Goal: Task Accomplishment & Management: Use online tool/utility

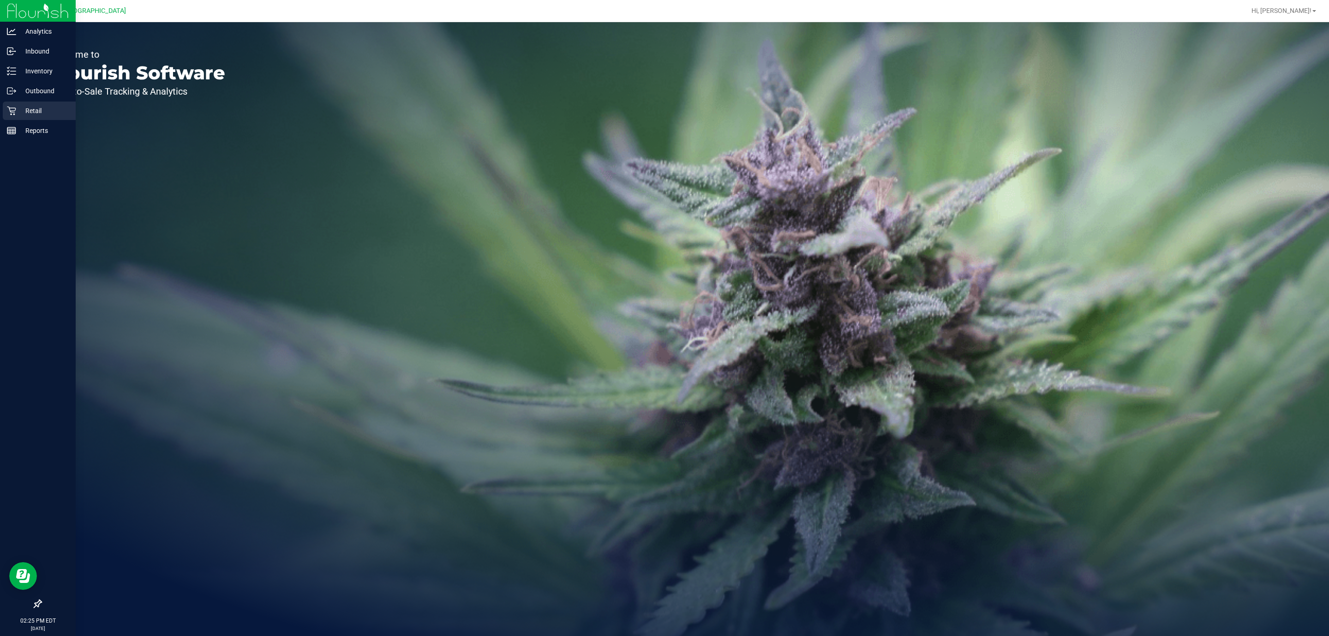
click at [16, 115] on p "Retail" at bounding box center [43, 110] width 55 height 11
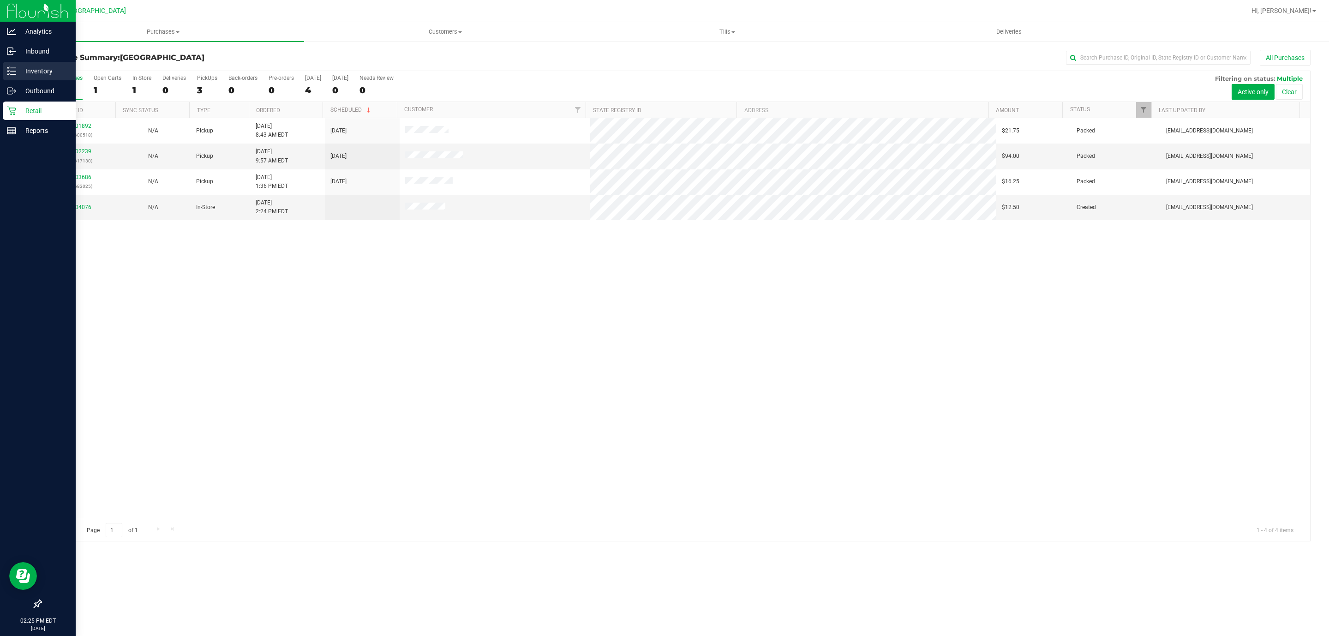
click at [20, 70] on p "Inventory" at bounding box center [43, 71] width 55 height 11
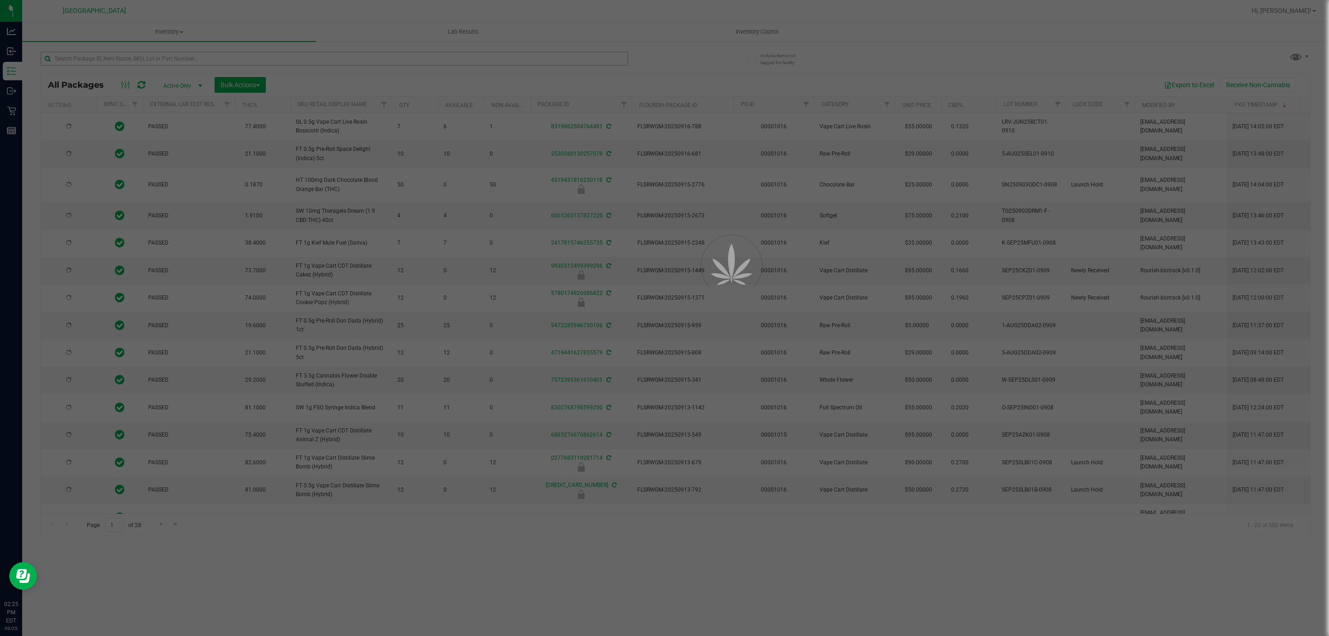
click at [218, 53] on div at bounding box center [664, 318] width 1329 height 636
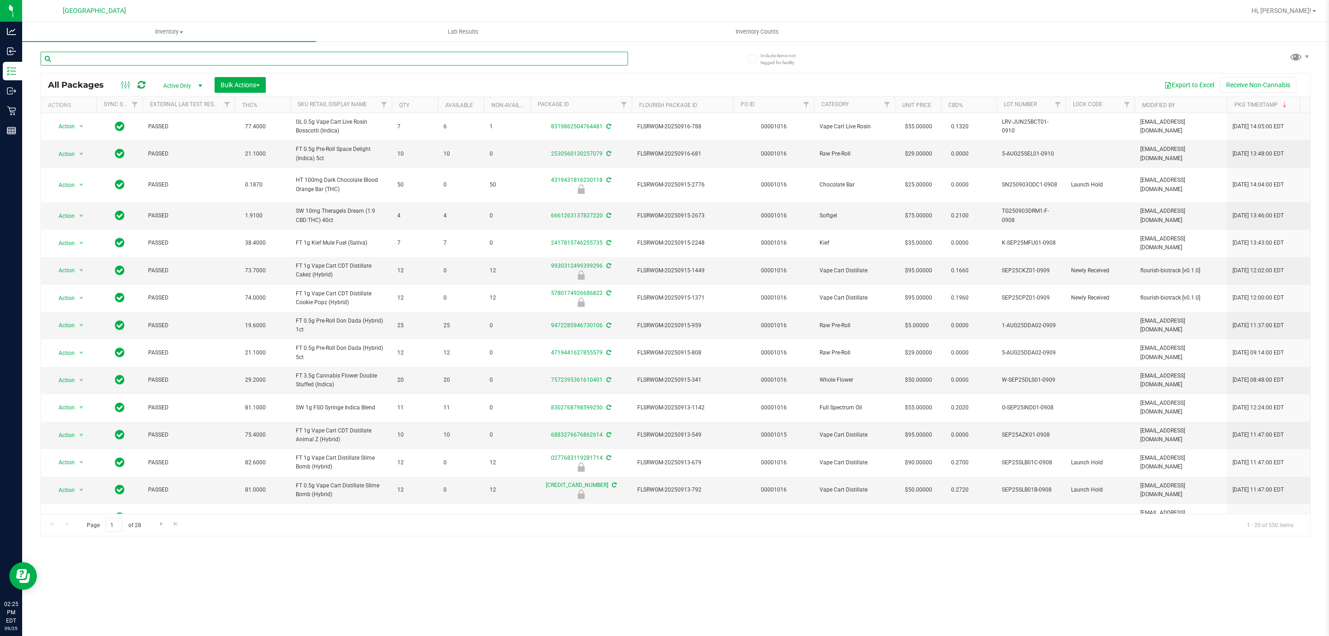
click at [218, 53] on input "text" at bounding box center [334, 59] width 587 height 14
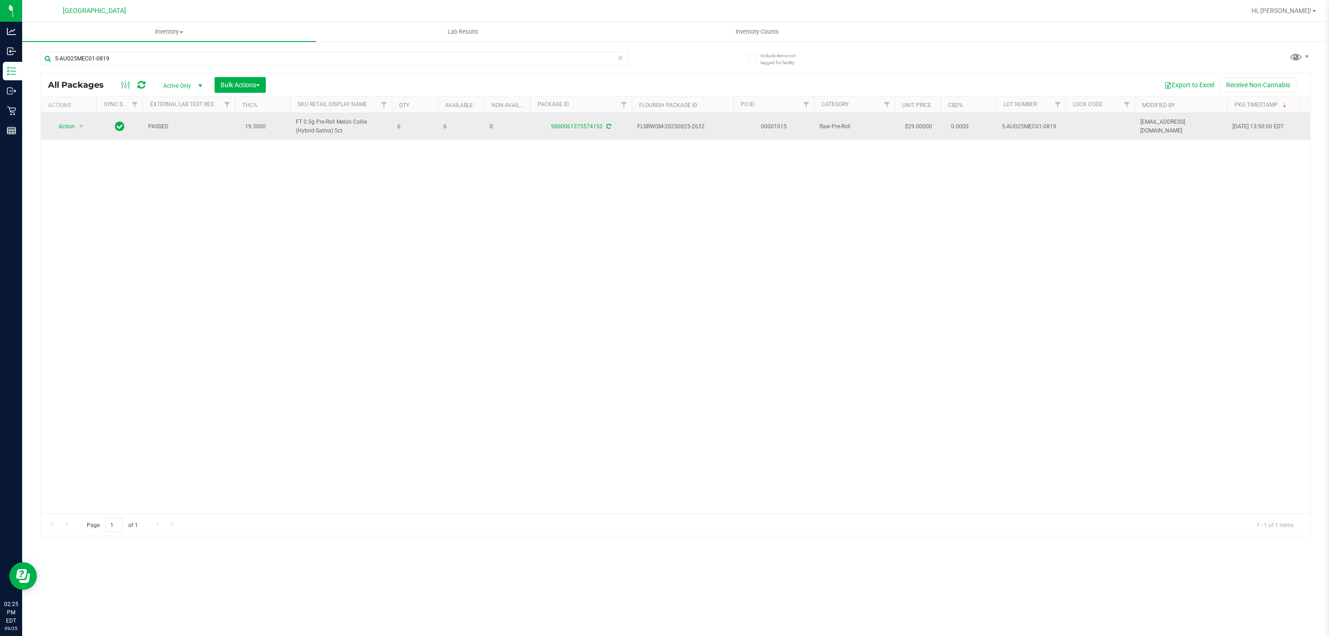
drag, startPoint x: 32, startPoint y: 117, endPoint x: 46, endPoint y: 133, distance: 21.6
click at [35, 125] on div "Include items not tagged for facility 5-AUG25MEC01-0819 All Packages Active Onl…" at bounding box center [675, 181] width 1306 height 281
click at [54, 136] on td "Action Action Adjust qty Create package Edit attributes Global inventory Locate…" at bounding box center [68, 126] width 55 height 27
click at [56, 126] on span "Action" at bounding box center [62, 126] width 25 height 13
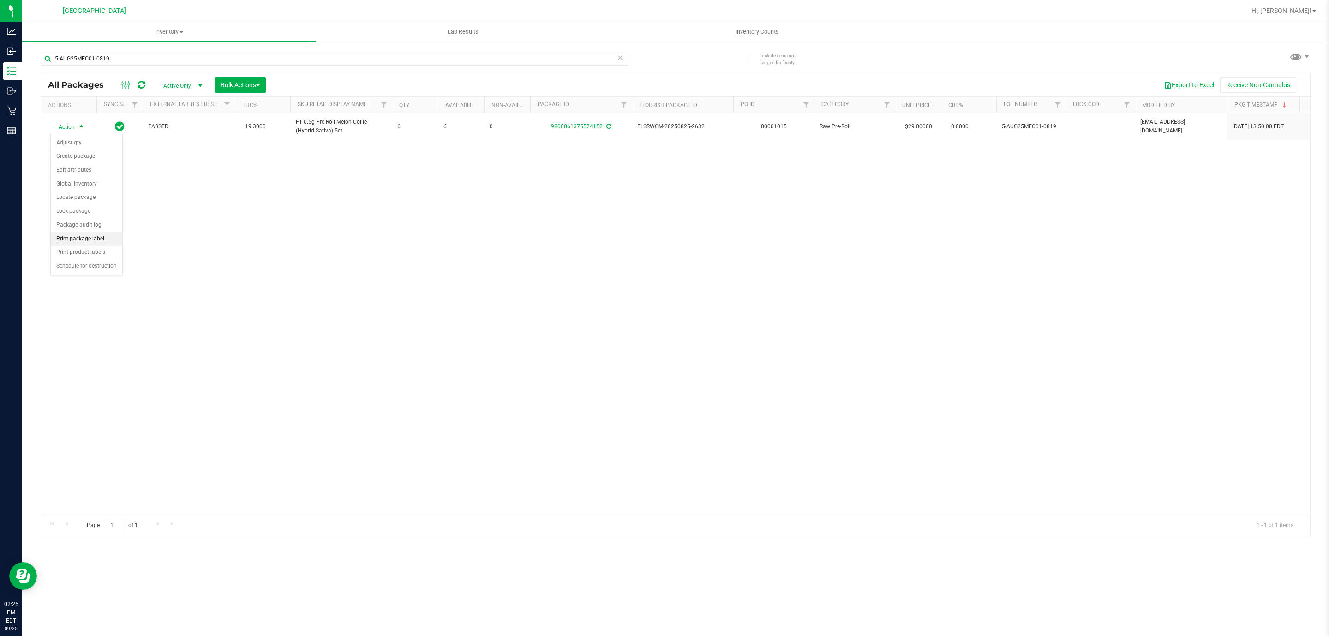
click at [105, 234] on li "Print package label" at bounding box center [87, 239] width 72 height 14
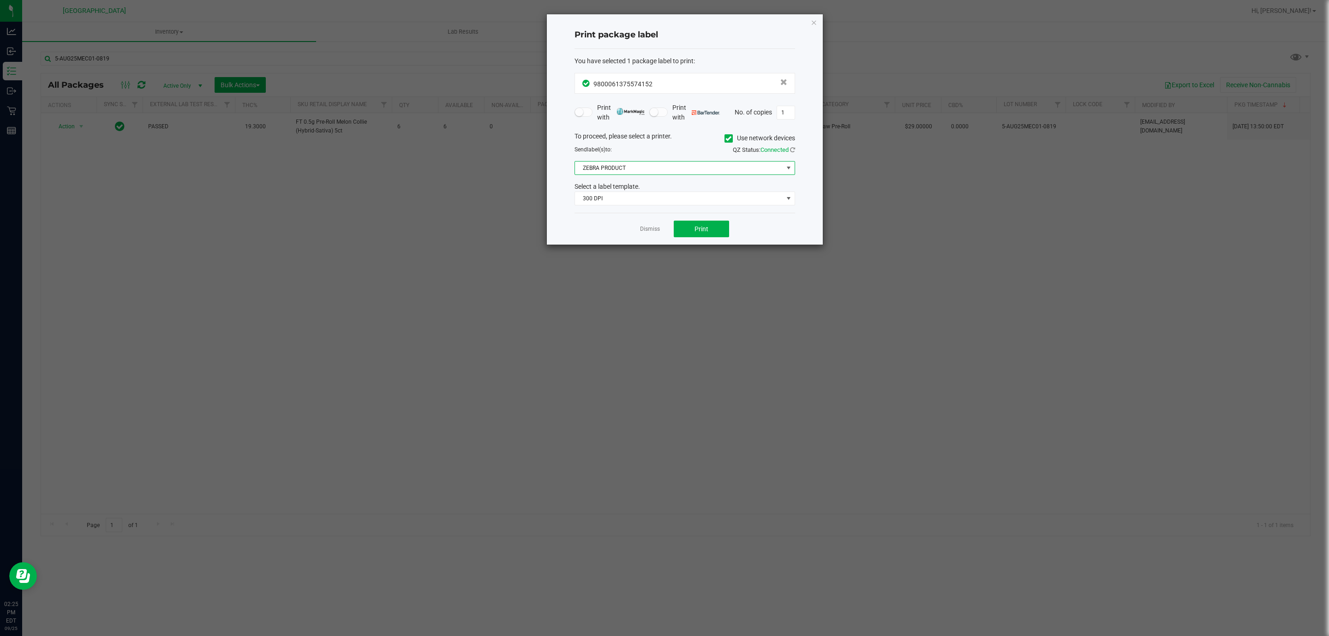
click at [637, 172] on span "ZEBRA PRODUCT" at bounding box center [679, 167] width 208 height 13
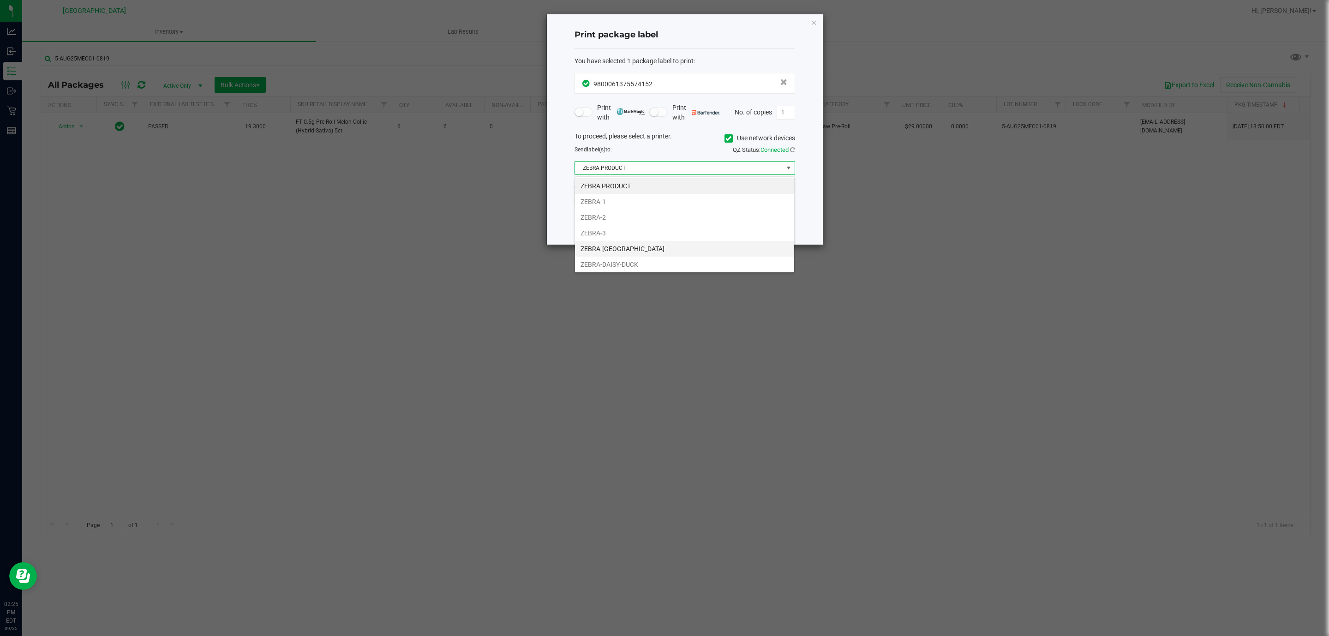
scroll to position [14, 220]
click at [616, 210] on li "ZEBRA-2" at bounding box center [684, 217] width 219 height 16
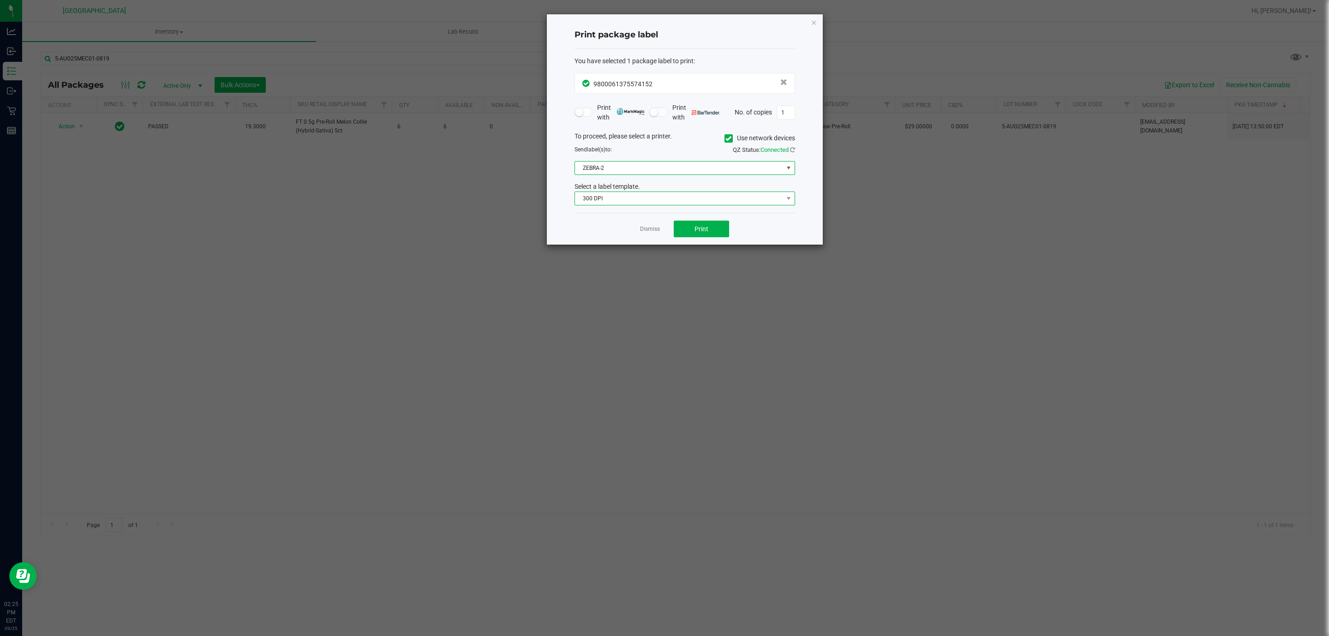
click at [642, 203] on span "300 DPI" at bounding box center [679, 198] width 208 height 13
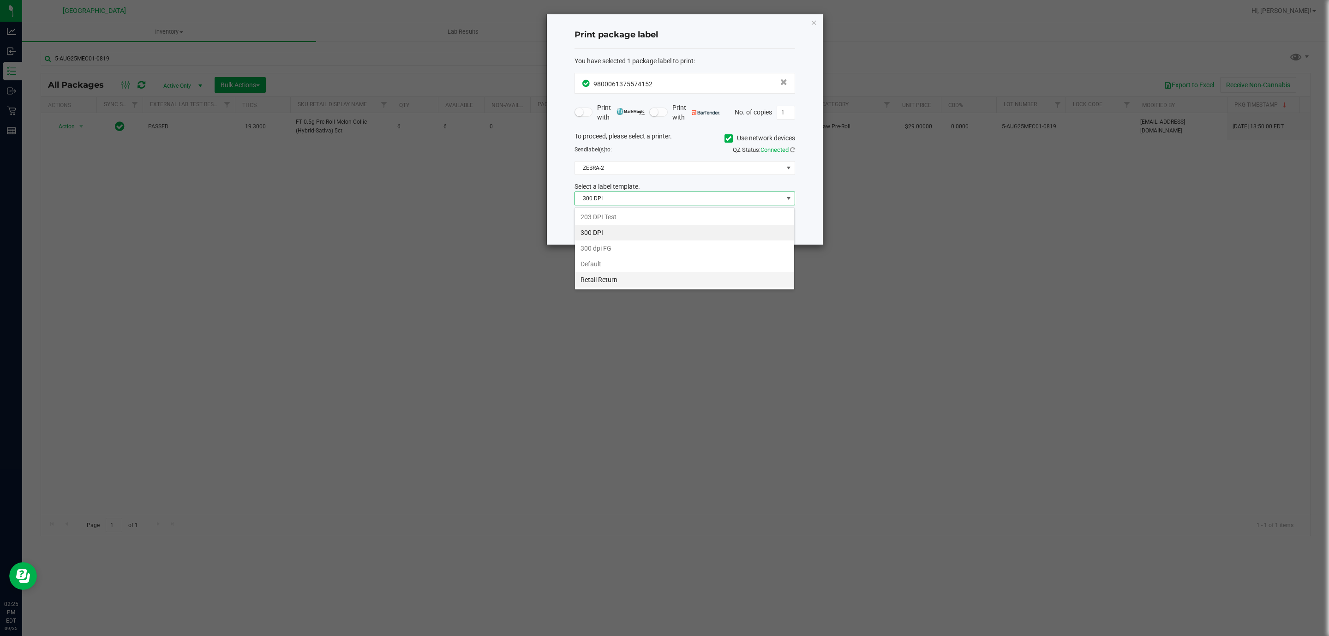
click at [614, 277] on li "Retail Return" at bounding box center [684, 280] width 219 height 16
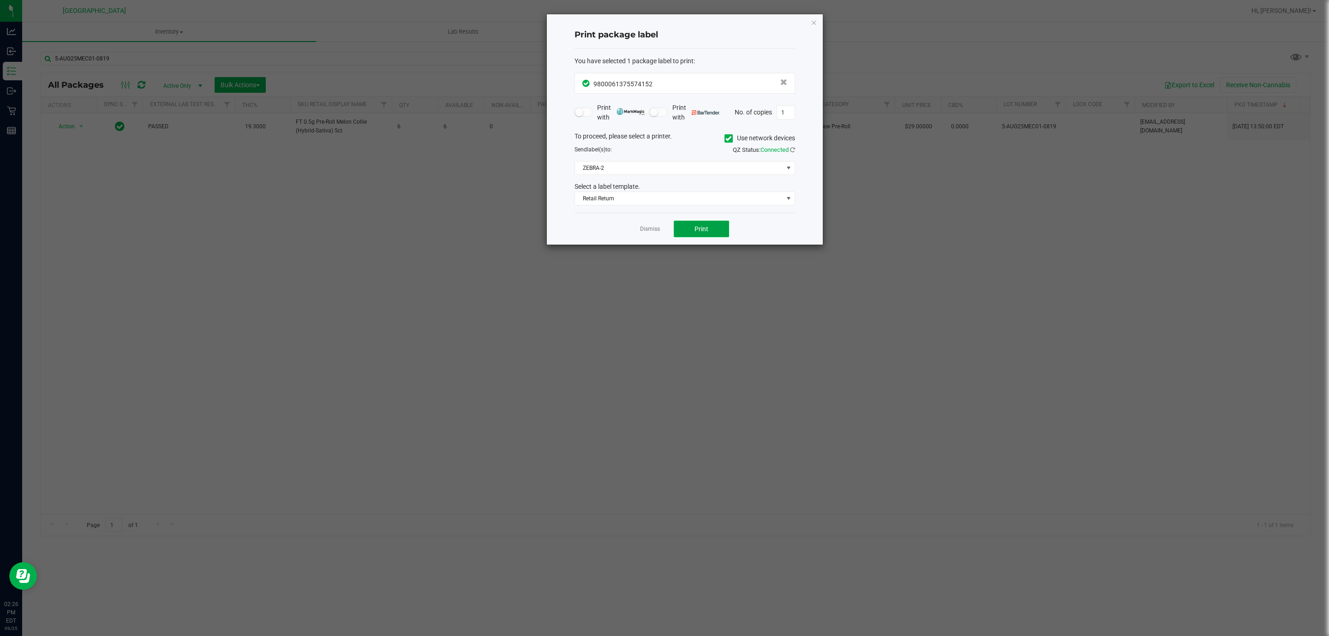
click at [694, 230] on span "Print" at bounding box center [701, 228] width 14 height 7
click at [654, 238] on div "Dismiss Print" at bounding box center [684, 229] width 221 height 32
click at [653, 238] on div "Dismiss Print" at bounding box center [684, 229] width 221 height 32
click at [652, 234] on app-cancel-button "Dismiss" at bounding box center [650, 229] width 20 height 10
click at [652, 233] on link "Dismiss" at bounding box center [650, 229] width 20 height 8
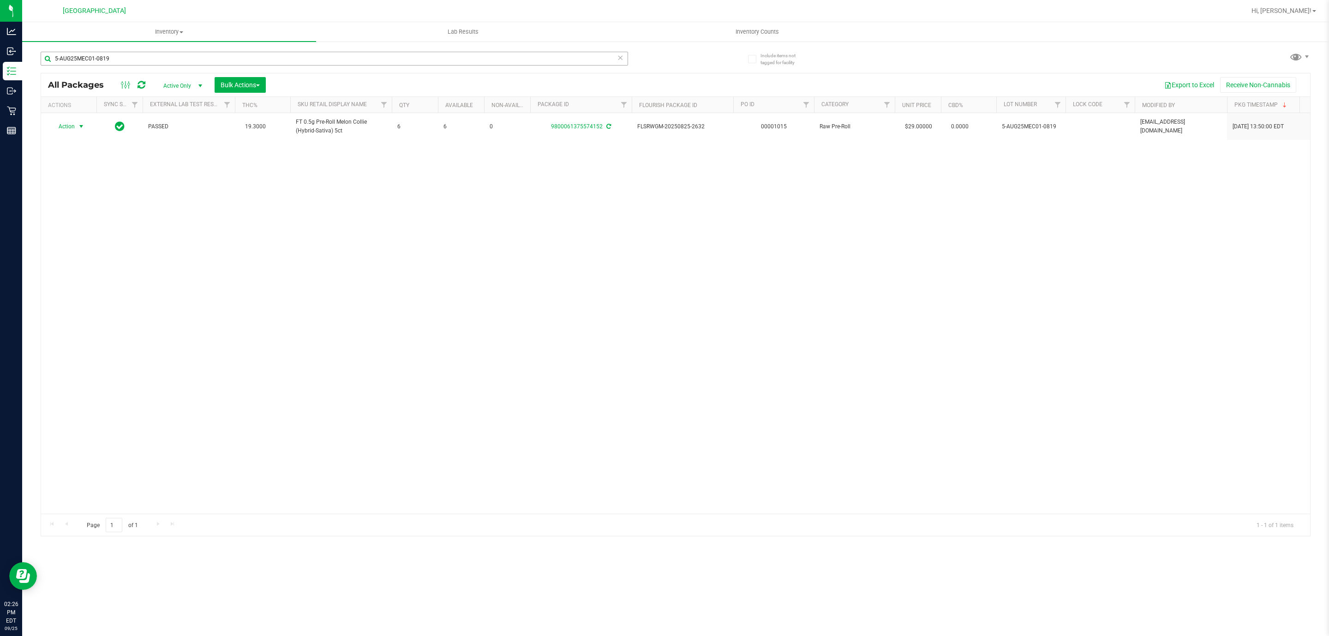
drag, startPoint x: 253, startPoint y: 69, endPoint x: 252, endPoint y: 64, distance: 5.7
click at [253, 68] on div "5-AUG25MEC01-0819" at bounding box center [334, 62] width 587 height 21
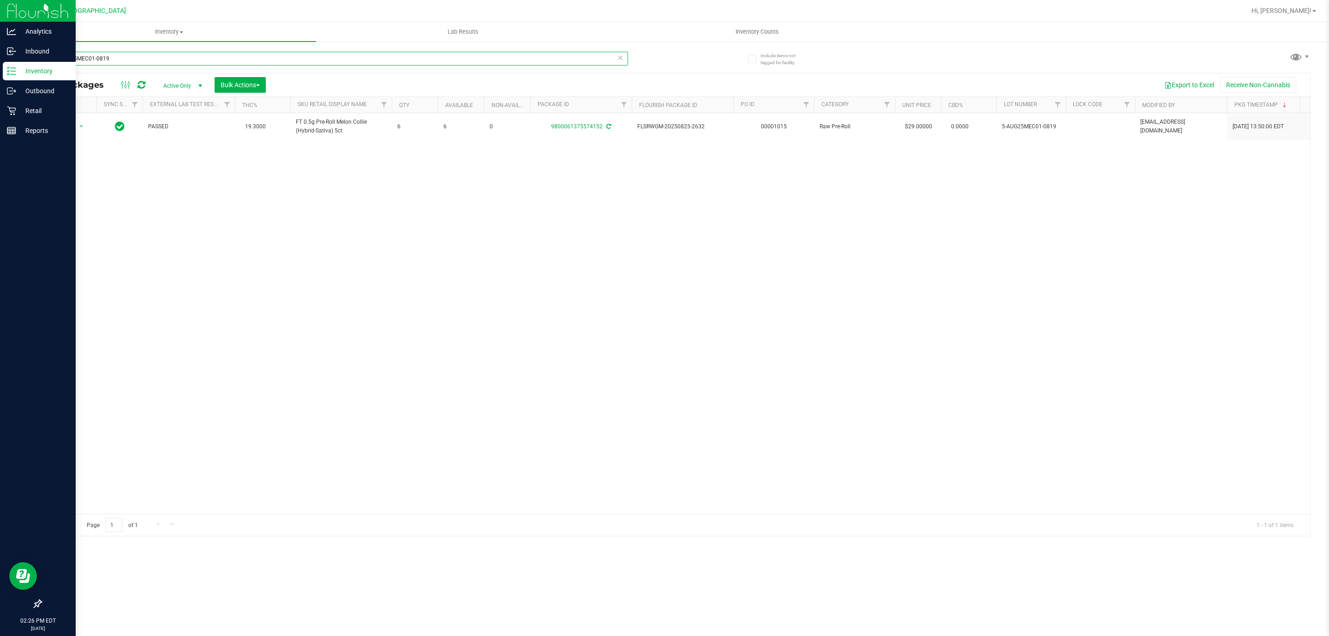
drag, startPoint x: 252, startPoint y: 58, endPoint x: 0, endPoint y: 154, distance: 269.5
click at [0, 154] on div "Analytics Inbound Inventory Outbound Retail Reports 02:26 PM EDT [DATE] 09/25 […" at bounding box center [664, 318] width 1329 height 636
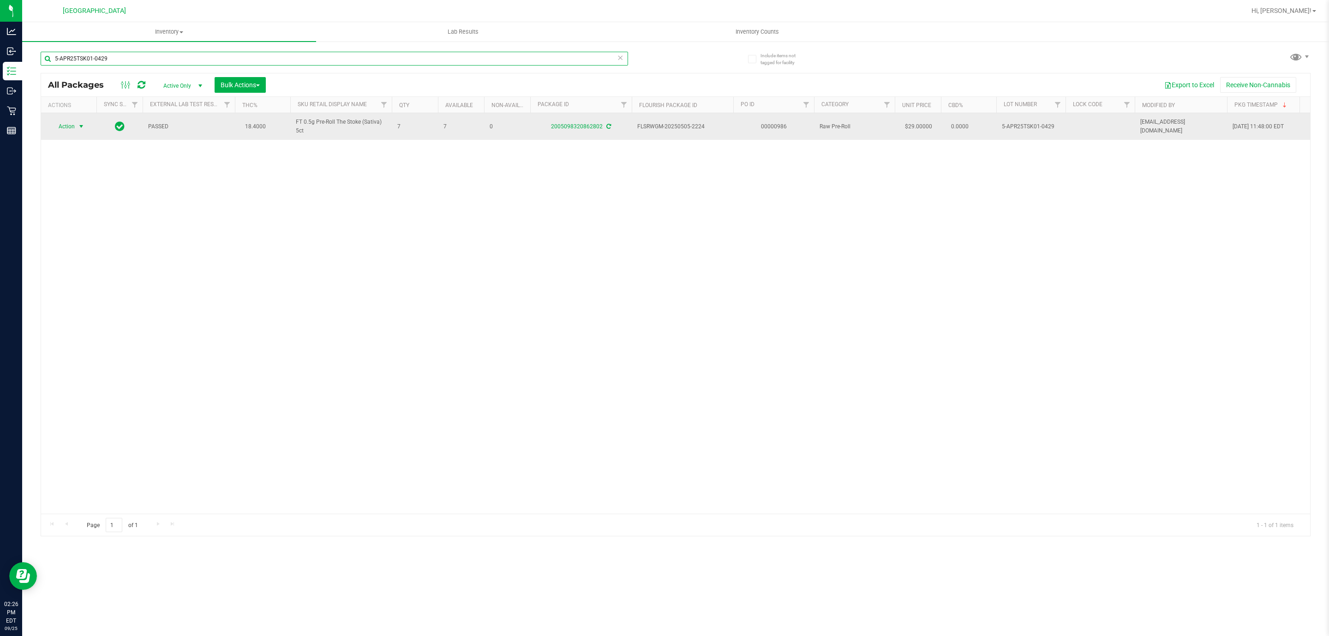
type input "5-APR25TSK01-0429"
click at [72, 132] on span "Action" at bounding box center [62, 126] width 25 height 13
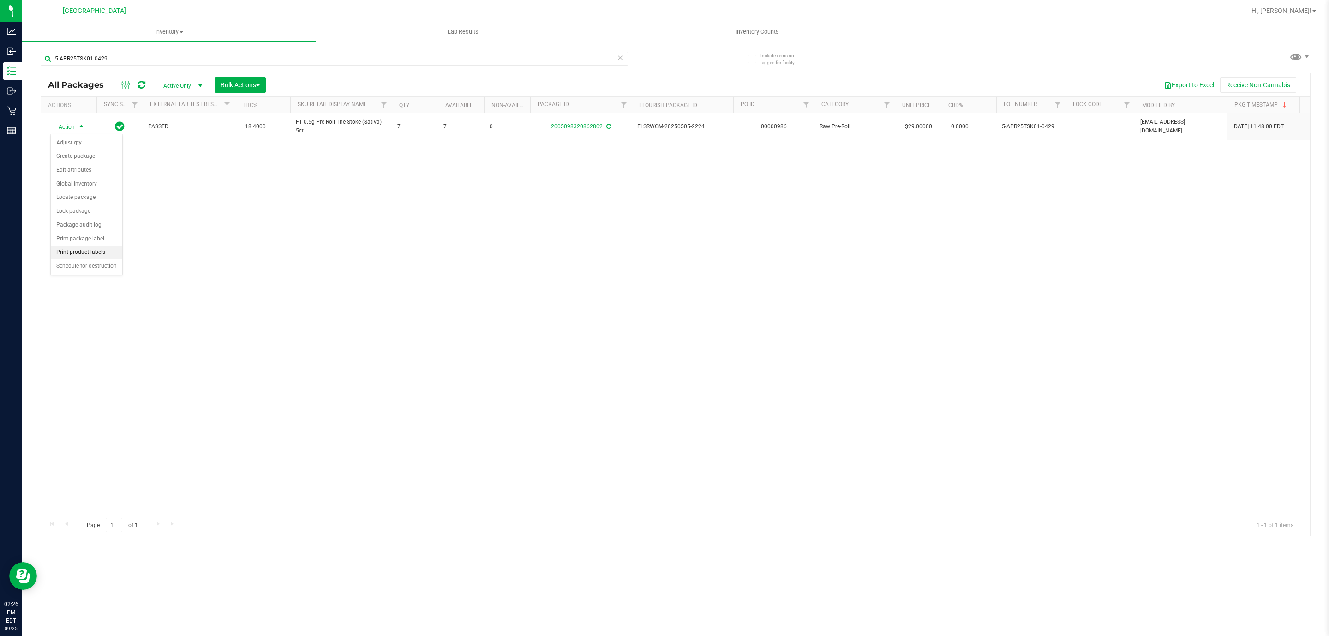
click at [90, 252] on li "Print product labels" at bounding box center [87, 252] width 72 height 14
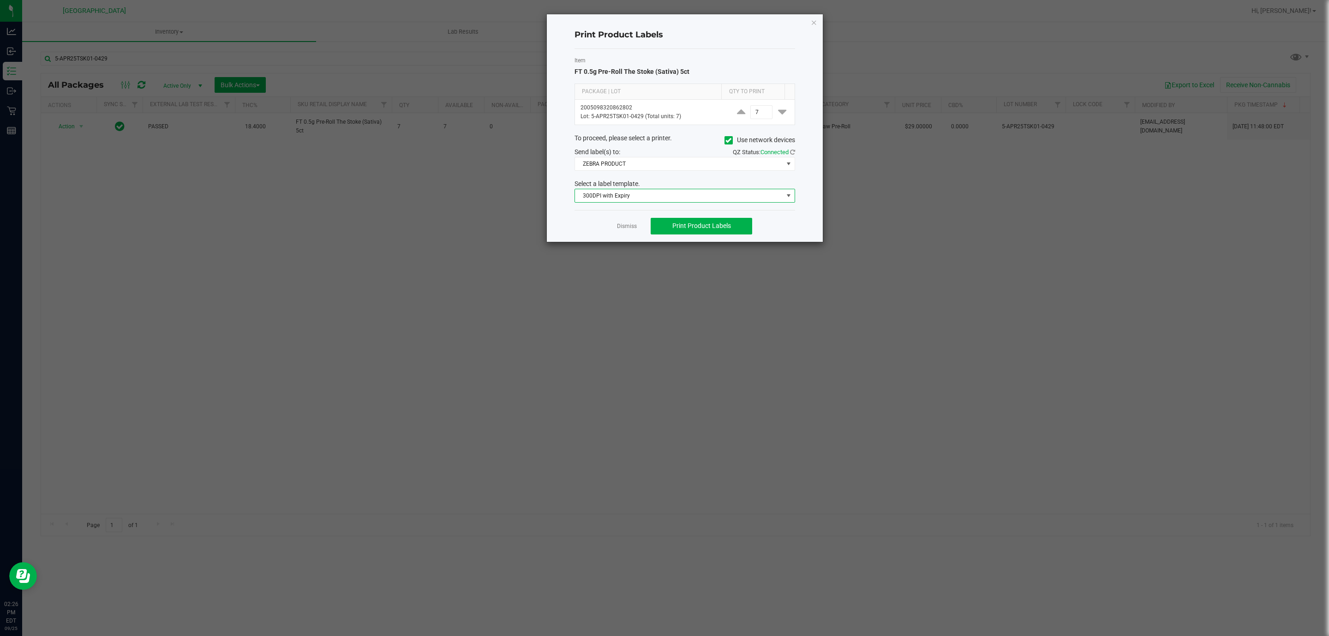
click at [671, 191] on span "300DPI with Expiry" at bounding box center [679, 195] width 208 height 13
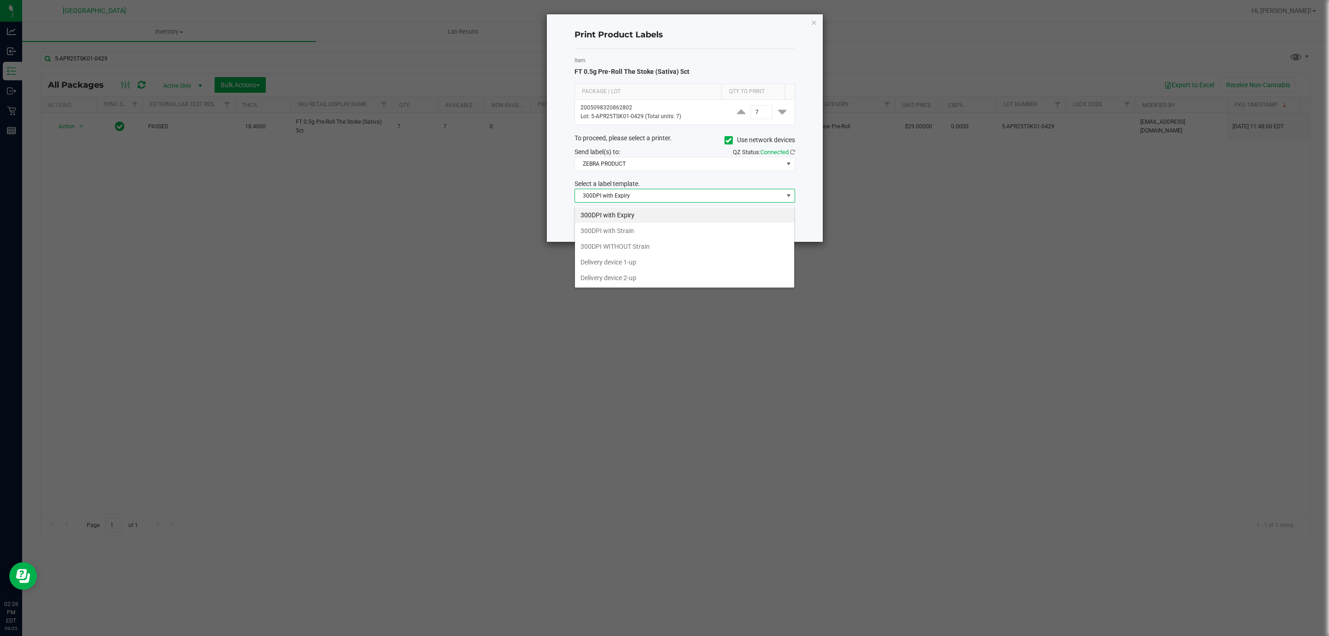
scroll to position [14, 220]
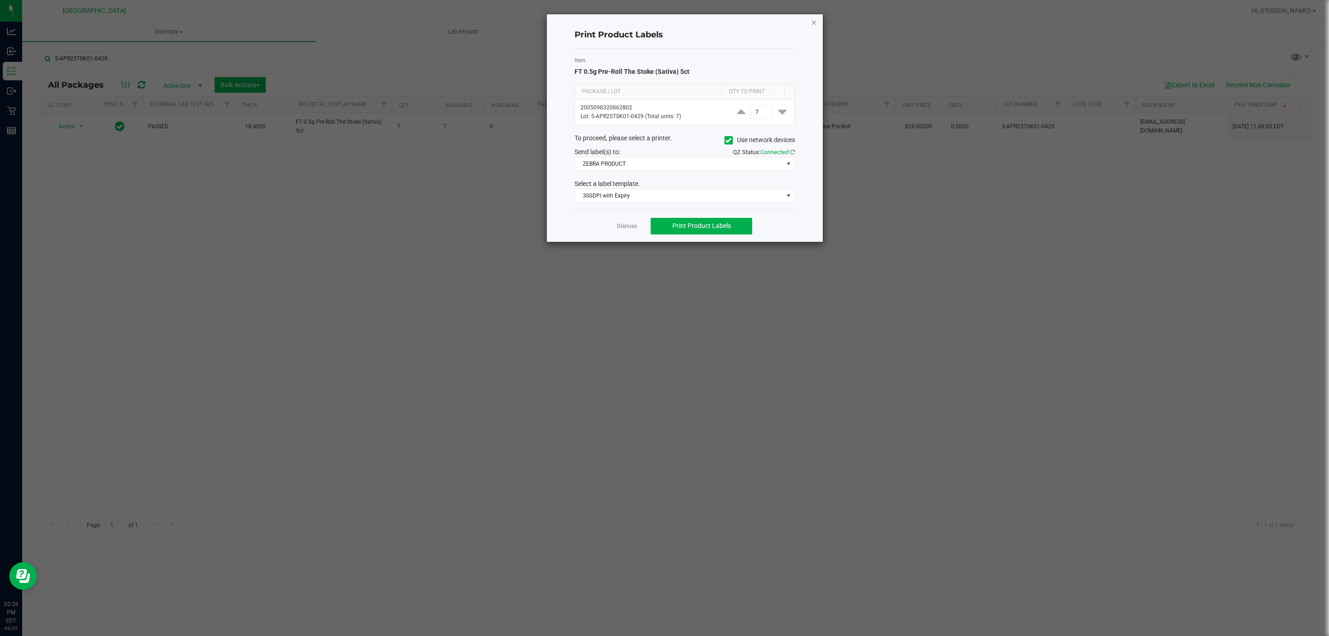
click at [814, 22] on icon "button" at bounding box center [814, 22] width 6 height 11
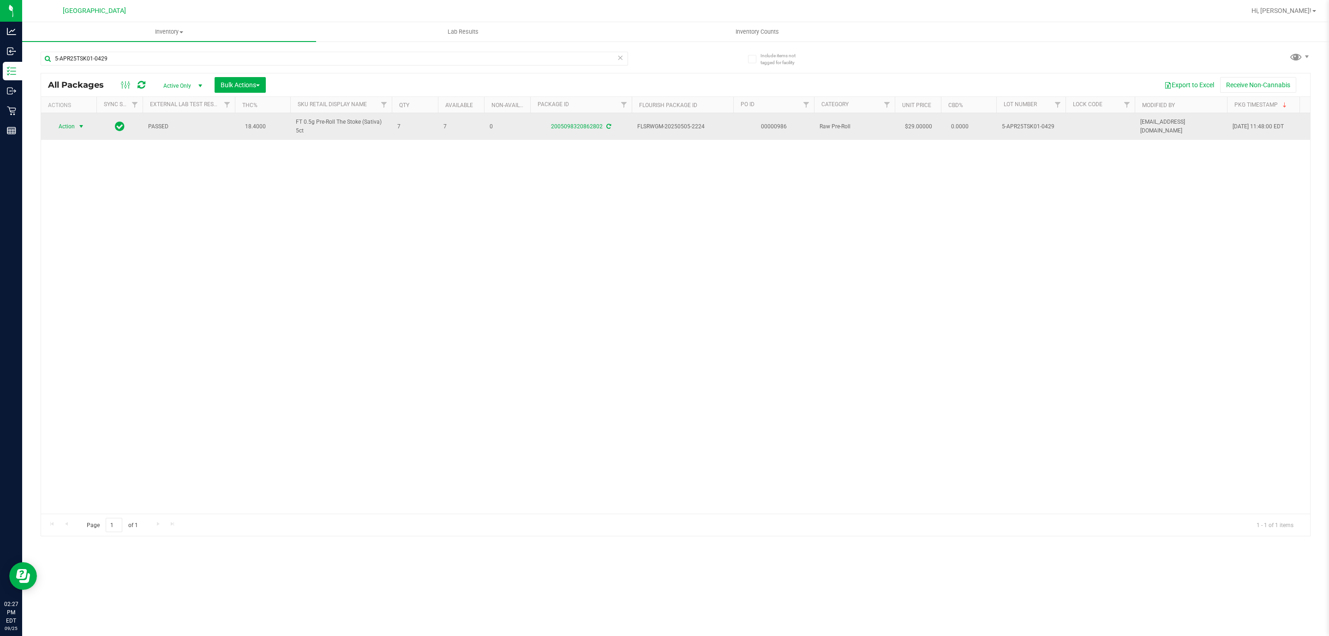
drag, startPoint x: 86, startPoint y: 125, endPoint x: 77, endPoint y: 125, distance: 9.2
click at [82, 125] on div "Action Action Adjust qty Create package Edit attributes Global inventory Locate…" at bounding box center [69, 126] width 44 height 13
click at [73, 125] on span "Action" at bounding box center [62, 126] width 25 height 13
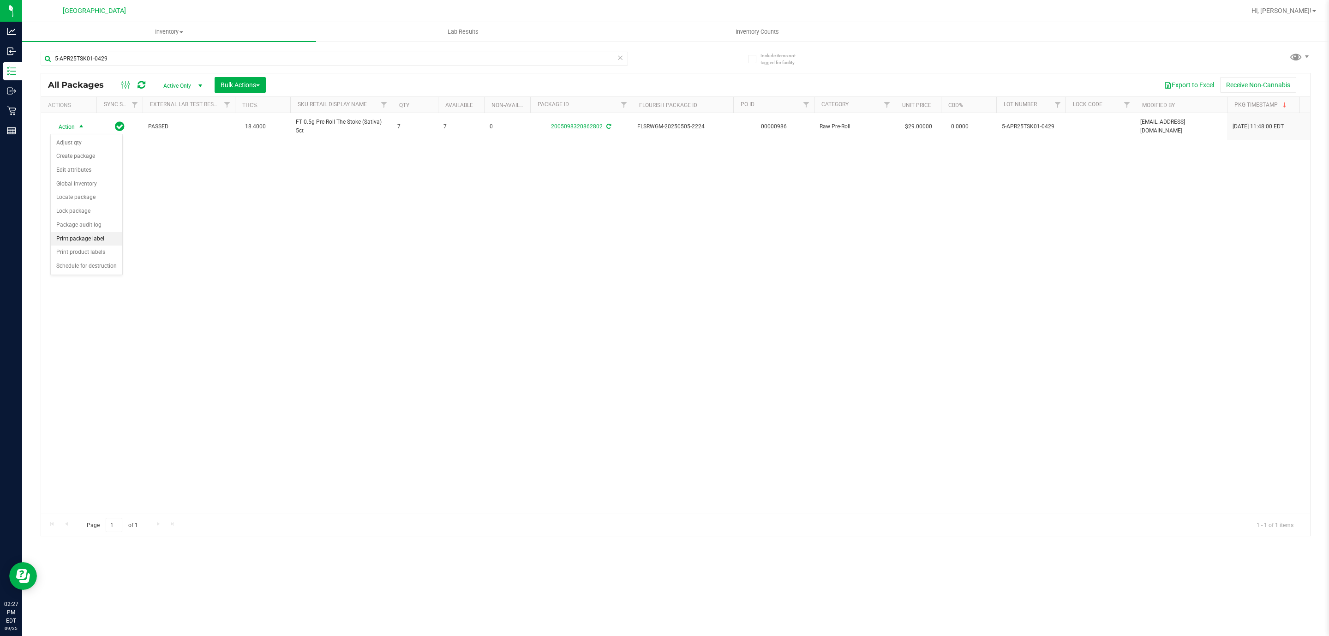
drag, startPoint x: 111, startPoint y: 257, endPoint x: 111, endPoint y: 238, distance: 18.9
click at [111, 238] on ul "Adjust qty Create package Edit attributes Global inventory Locate package Lock …" at bounding box center [87, 204] width 72 height 137
click at [111, 238] on li "Print package label" at bounding box center [87, 239] width 72 height 14
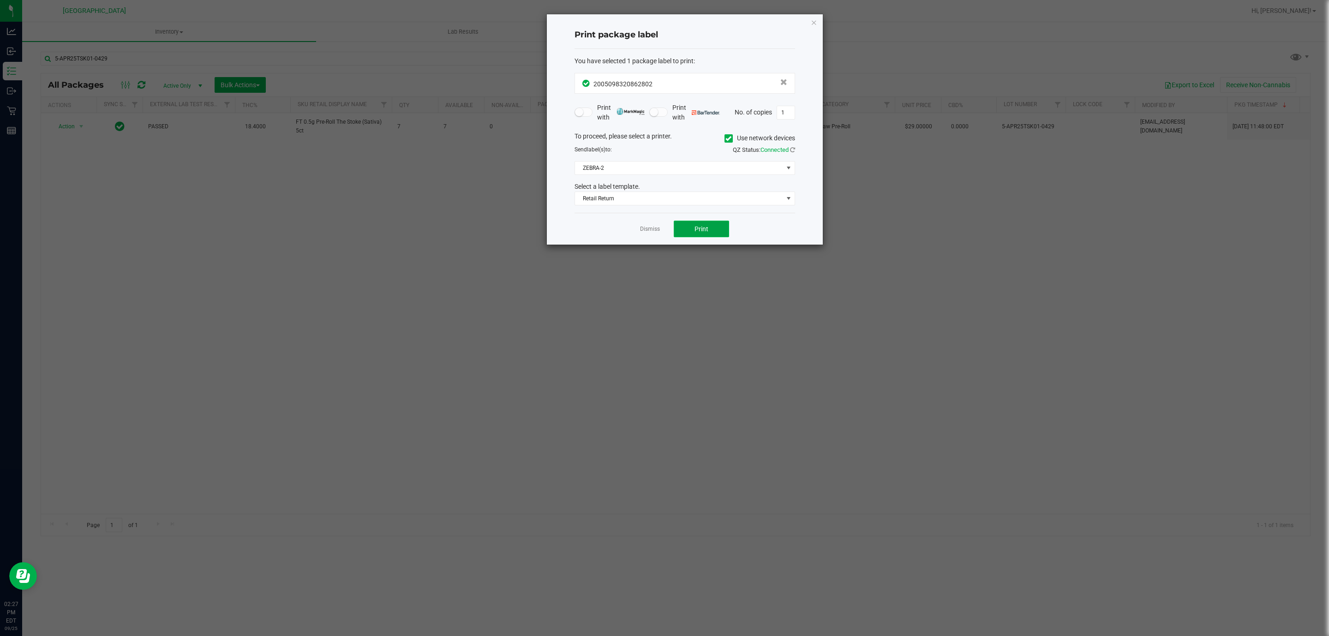
click at [686, 225] on button "Print" at bounding box center [700, 229] width 55 height 17
